Goal: Information Seeking & Learning: Learn about a topic

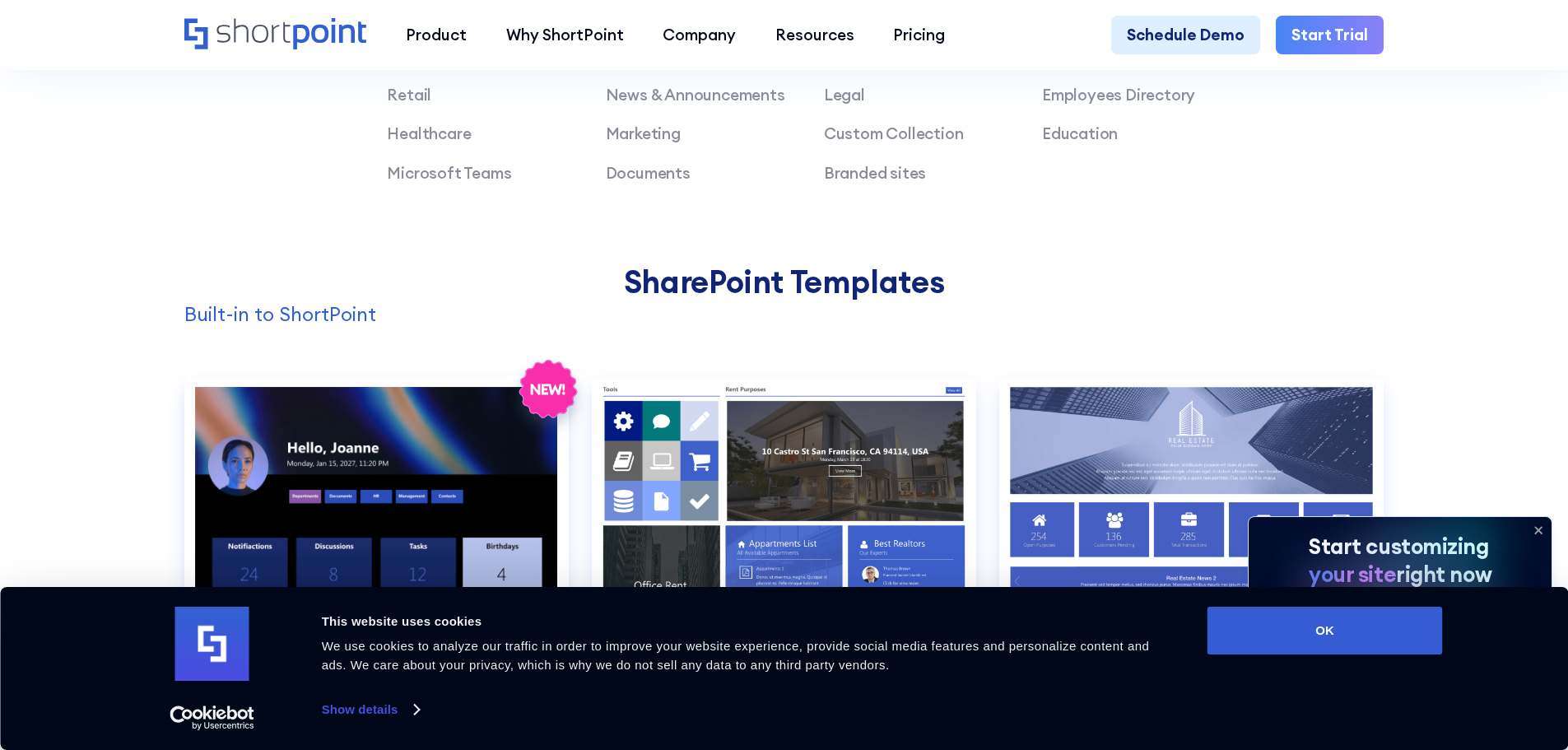
scroll to position [1647, 0]
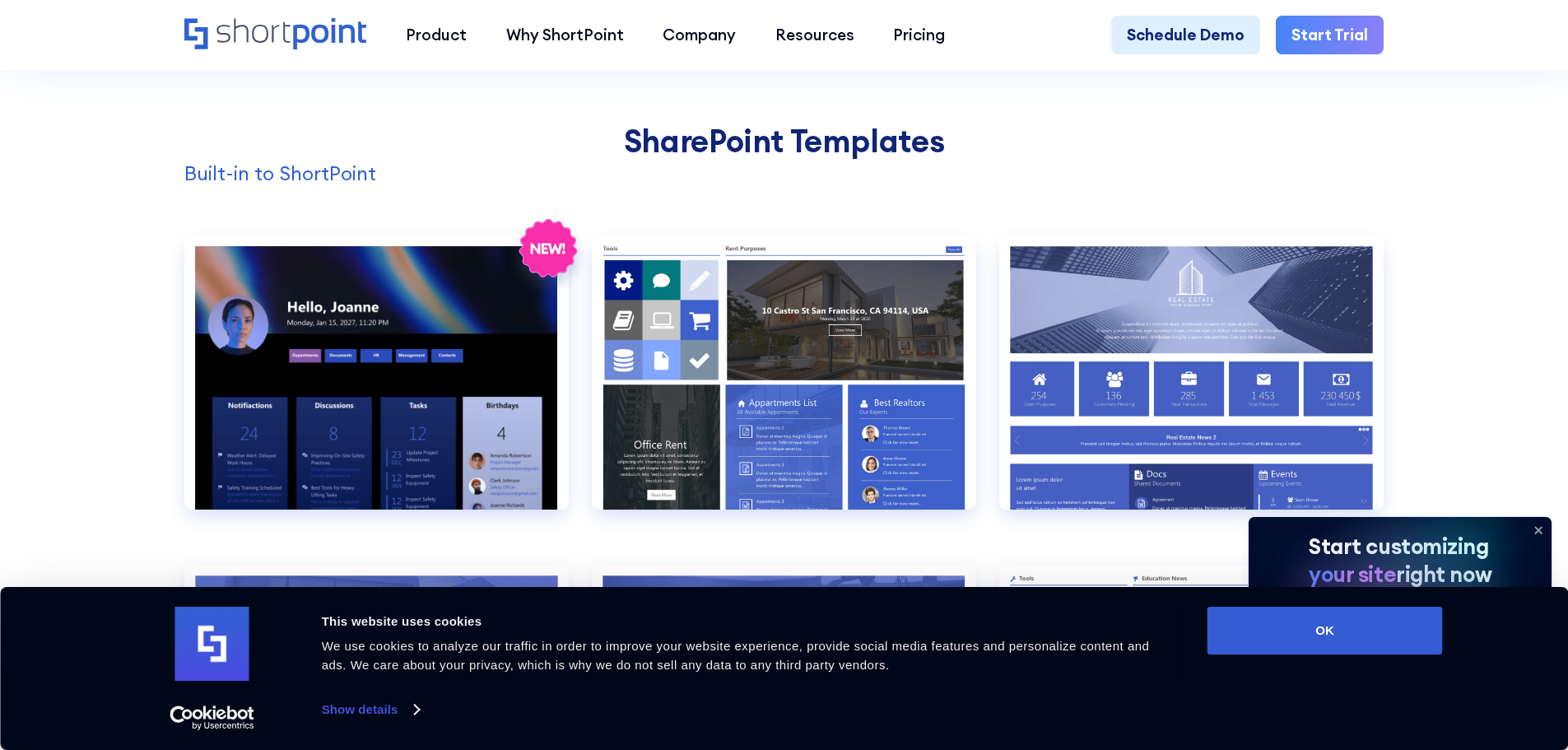
click at [1533, 526] on icon at bounding box center [1539, 530] width 26 height 26
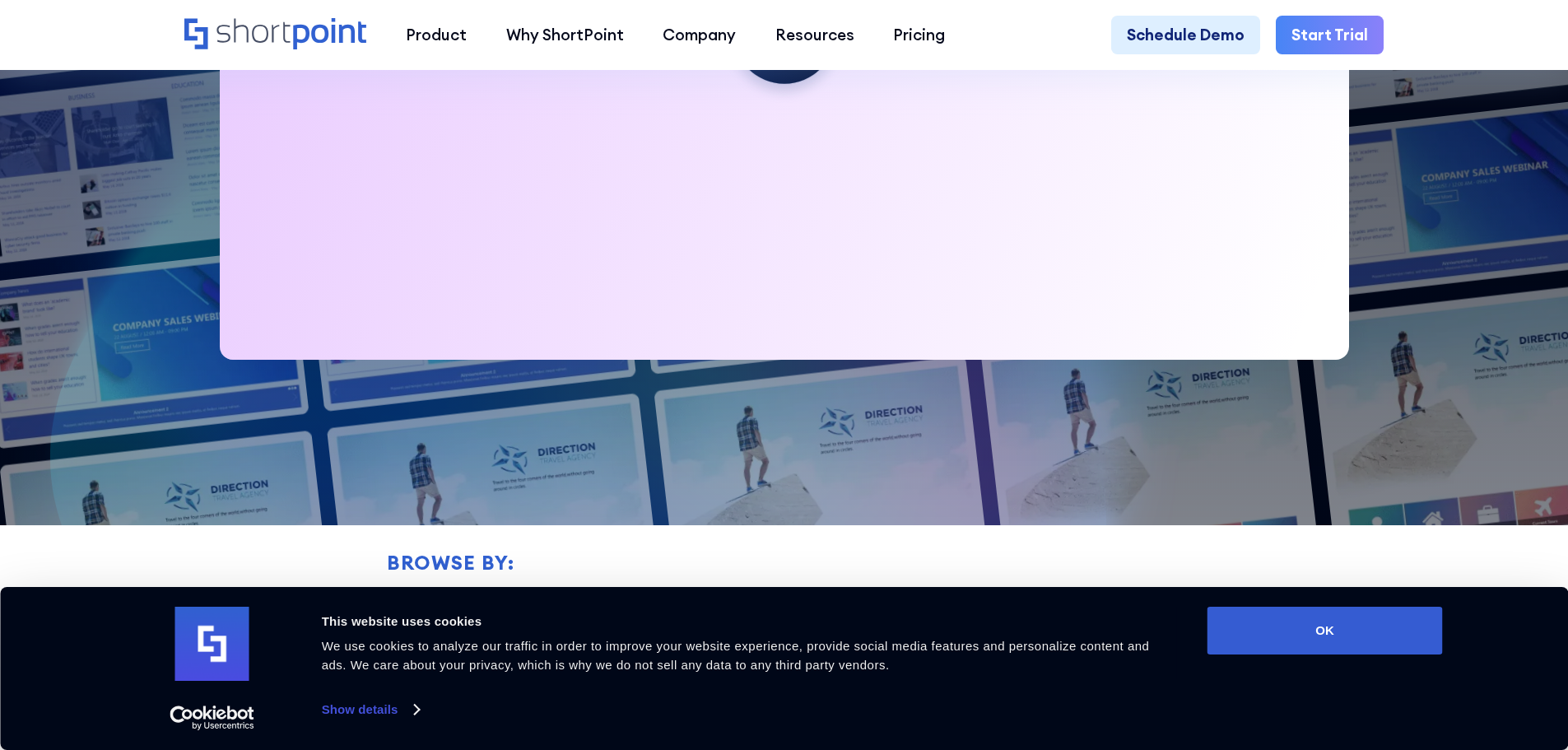
scroll to position [1400, 0]
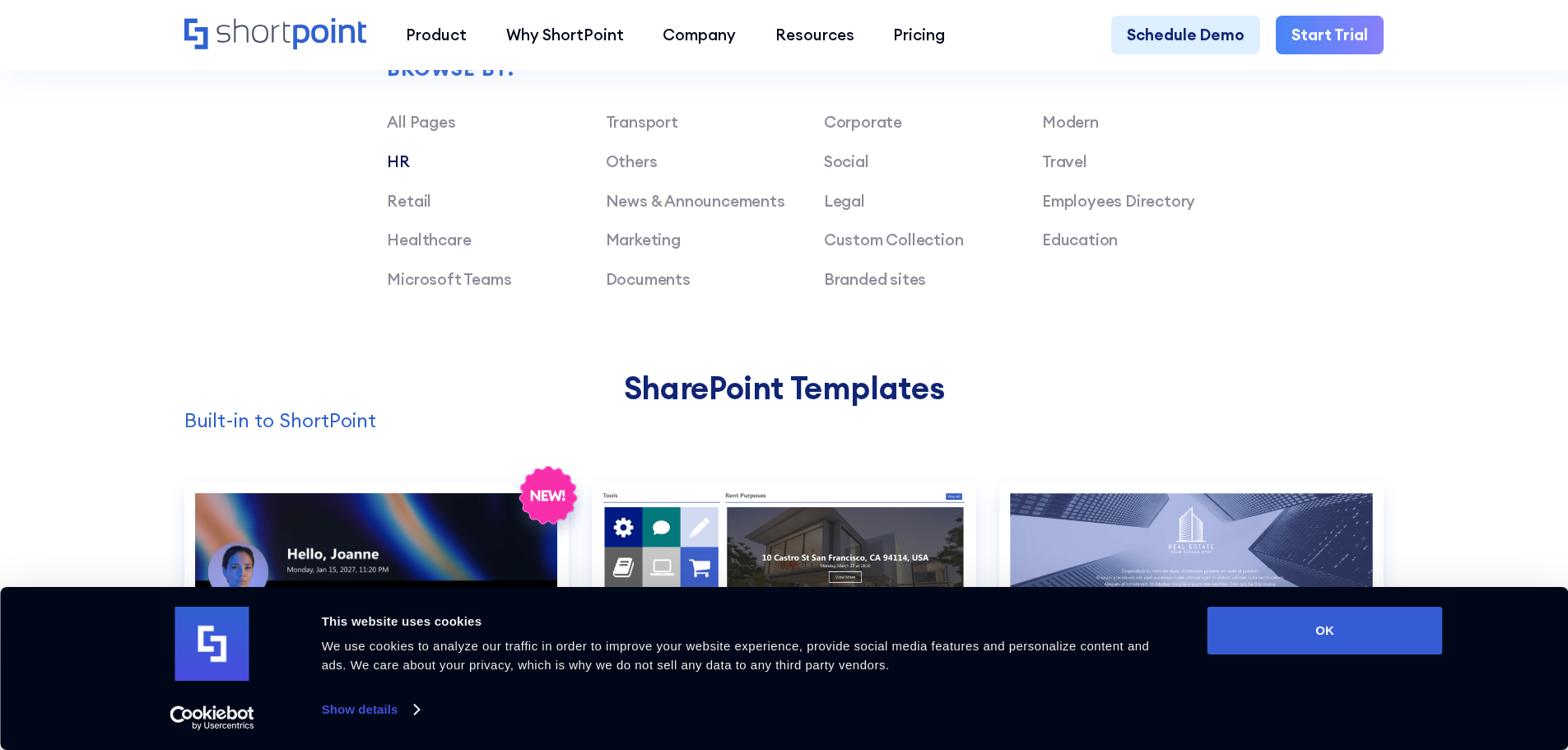
click at [395, 166] on link "HR" at bounding box center [398, 161] width 23 height 20
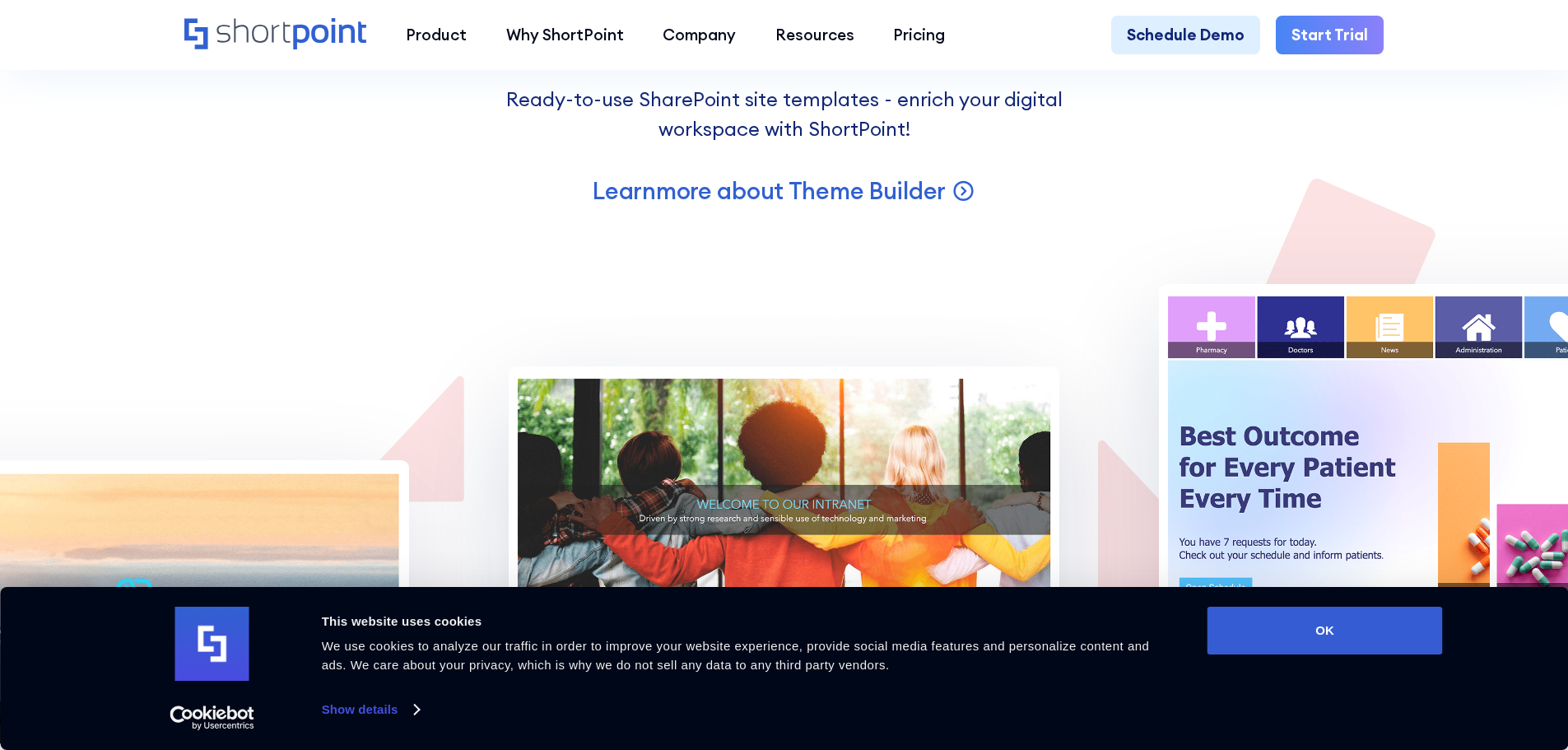
scroll to position [4118, 0]
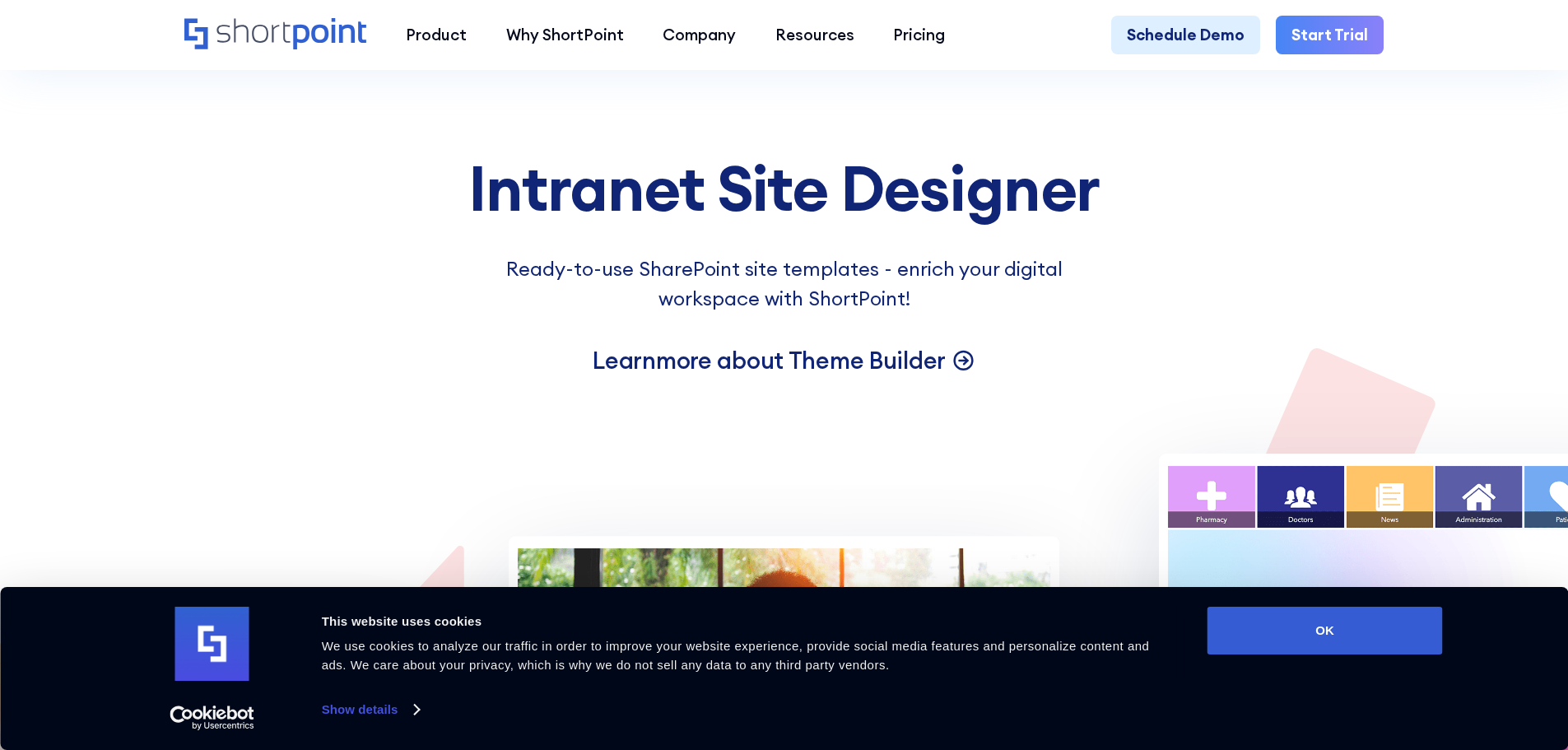
click at [847, 376] on p "Learn more about Theme Builder" at bounding box center [770, 360] width 353 height 31
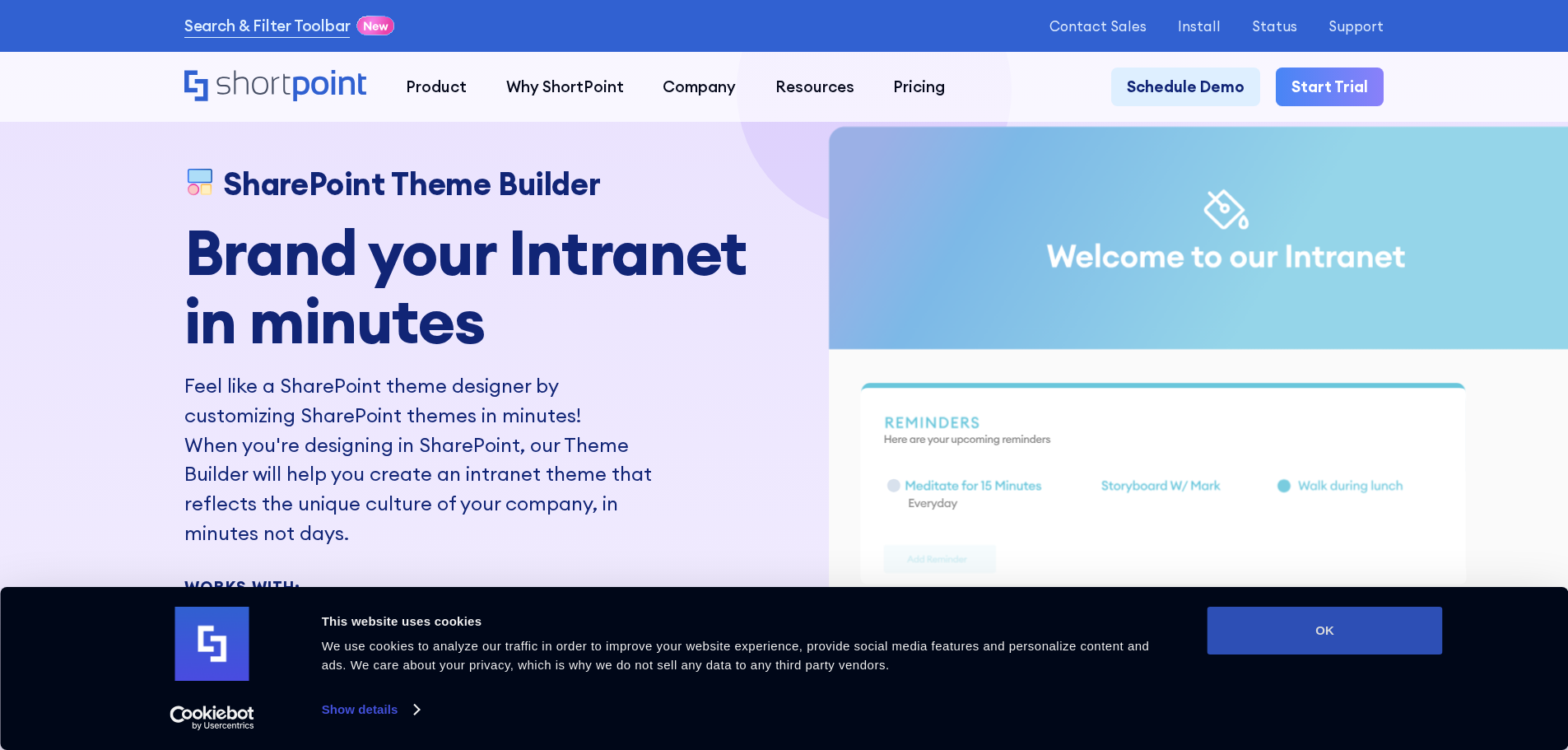
click at [1332, 642] on button "OK" at bounding box center [1326, 630] width 236 height 48
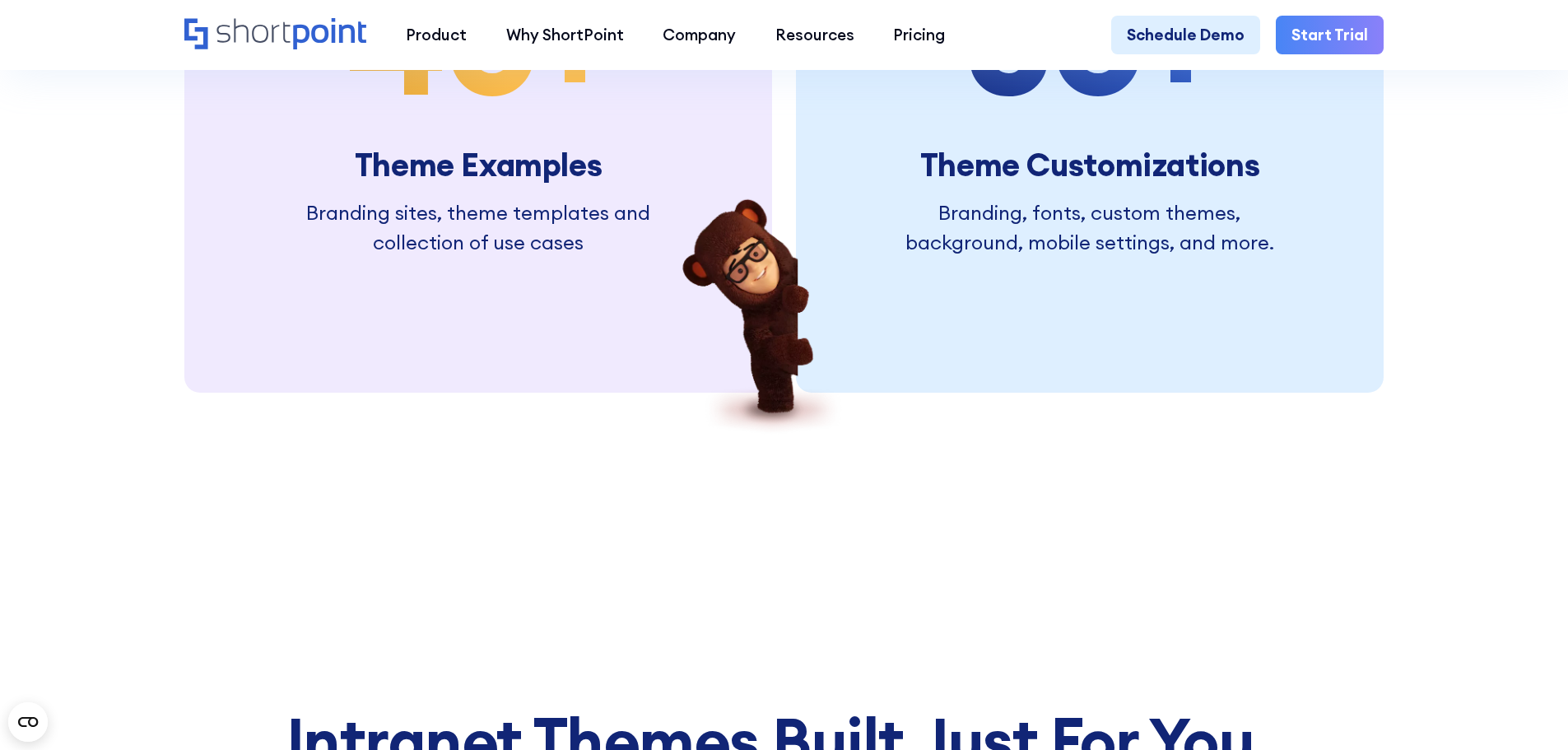
scroll to position [4282, 0]
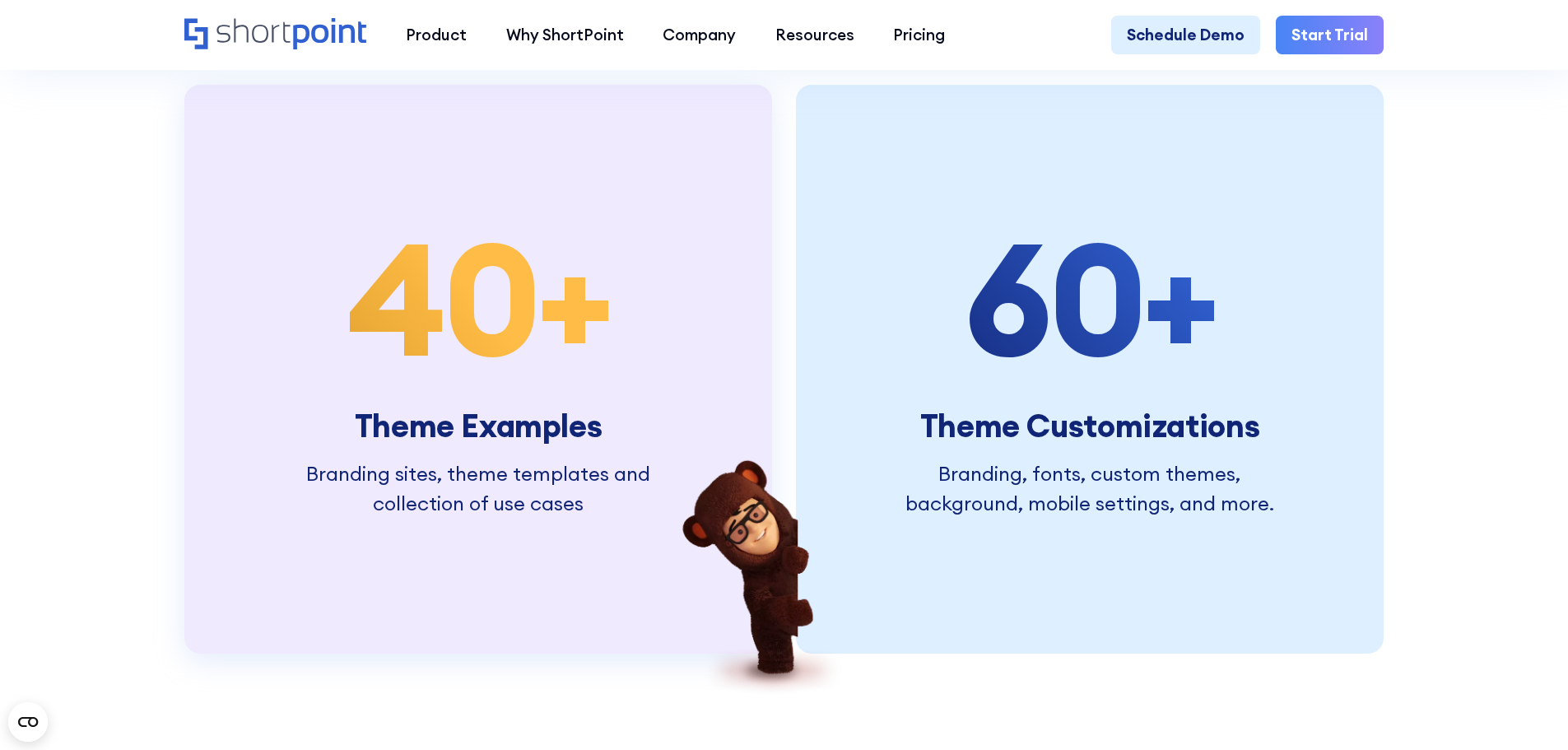
click at [558, 377] on div "40 +" at bounding box center [479, 298] width 372 height 157
click at [471, 397] on span "40" at bounding box center [442, 297] width 190 height 199
click at [602, 377] on div "40 +" at bounding box center [479, 298] width 372 height 157
